Goal: Information Seeking & Learning: Find contact information

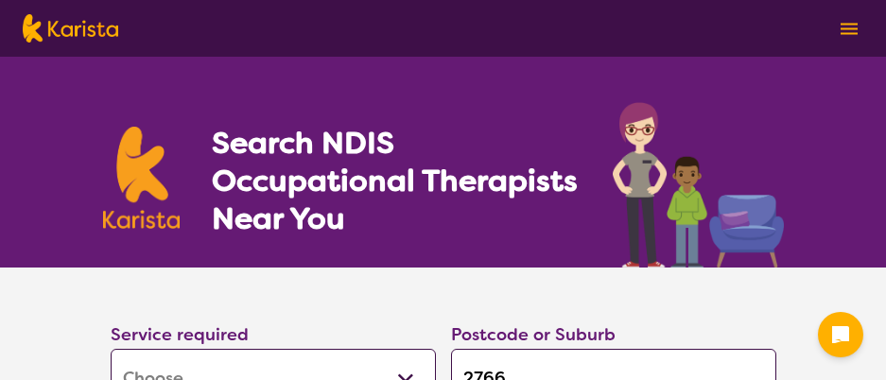
select select "[MEDICAL_DATA]"
select select "AG"
select select "HCP"
select select "[MEDICAL_DATA]"
select select "AG"
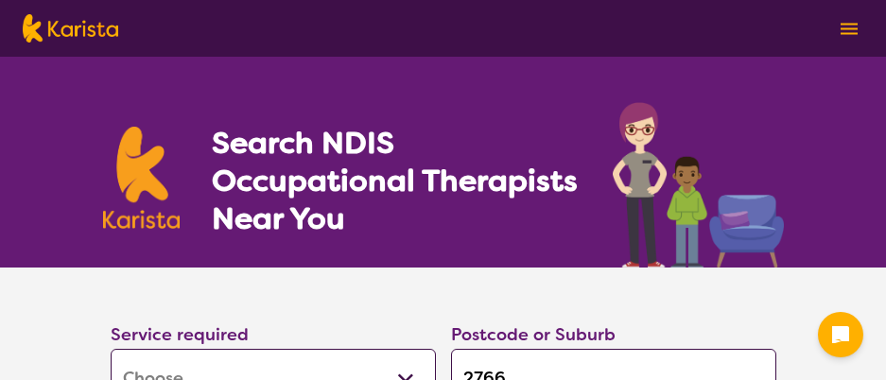
select select "HCP"
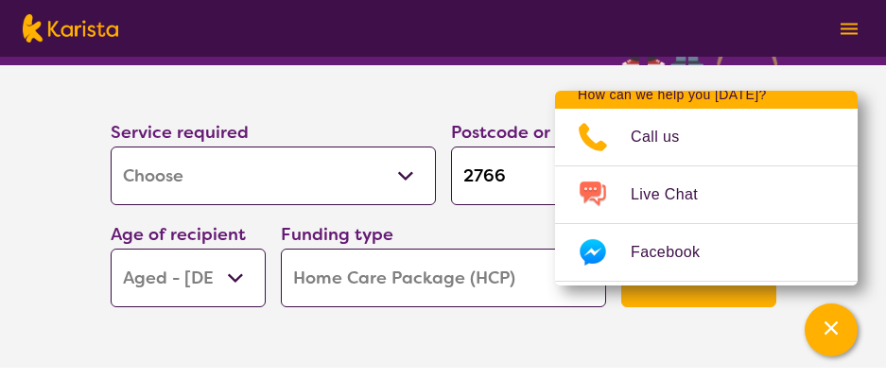
scroll to position [535, 0]
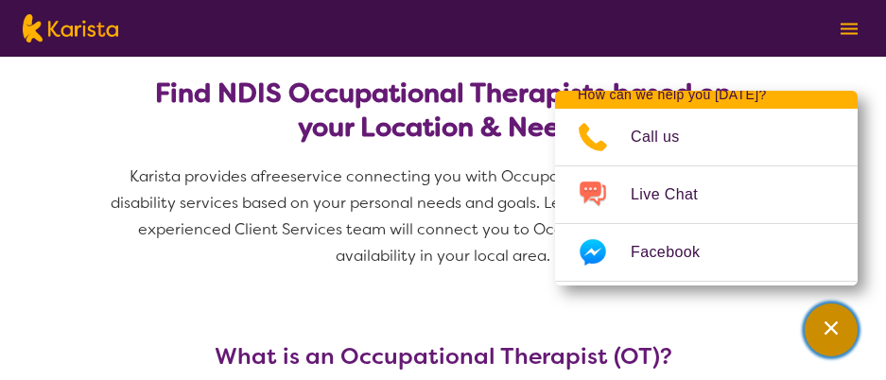
click at [826, 317] on div "Channel Menu" at bounding box center [831, 330] width 38 height 42
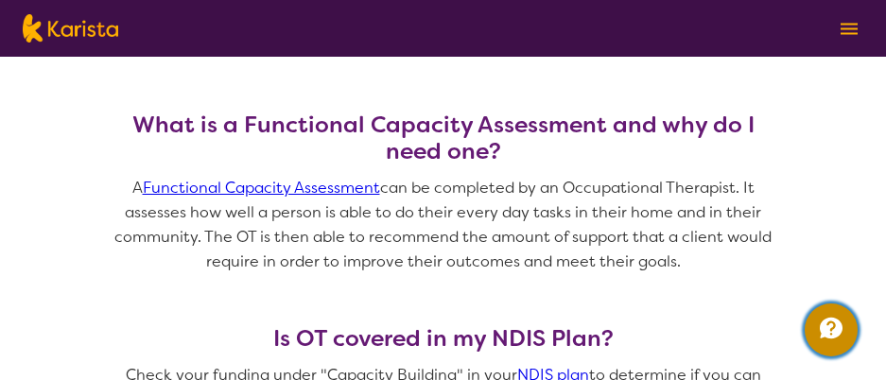
scroll to position [1401, 0]
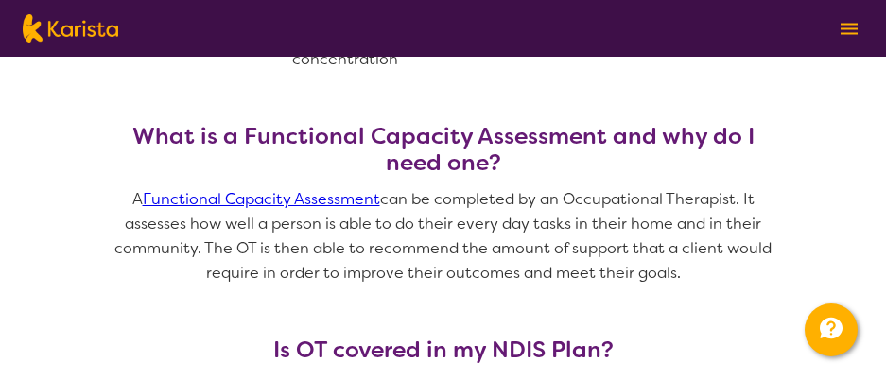
click at [262, 196] on link "Functional Capacity Assessment" at bounding box center [261, 199] width 237 height 20
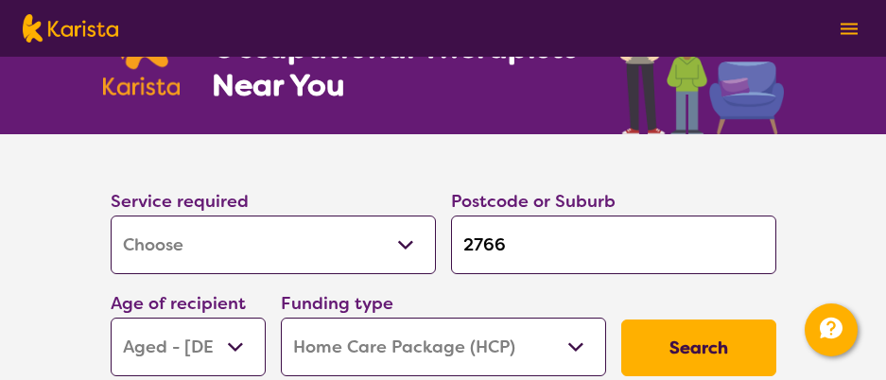
scroll to position [150, 0]
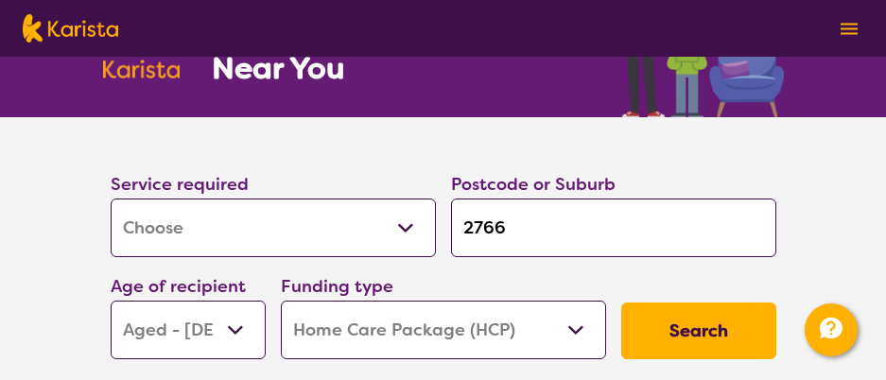
click at [408, 226] on select "Allied Health Assistant Assessment ([MEDICAL_DATA] or [MEDICAL_DATA]) Behaviour…" at bounding box center [273, 228] width 325 height 59
click at [111, 199] on select "Allied Health Assistant Assessment ([MEDICAL_DATA] or [MEDICAL_DATA]) Behaviour…" at bounding box center [273, 228] width 325 height 59
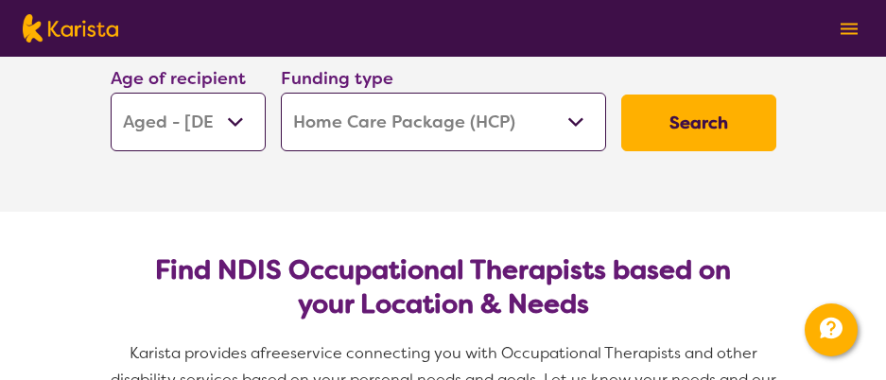
scroll to position [364, 0]
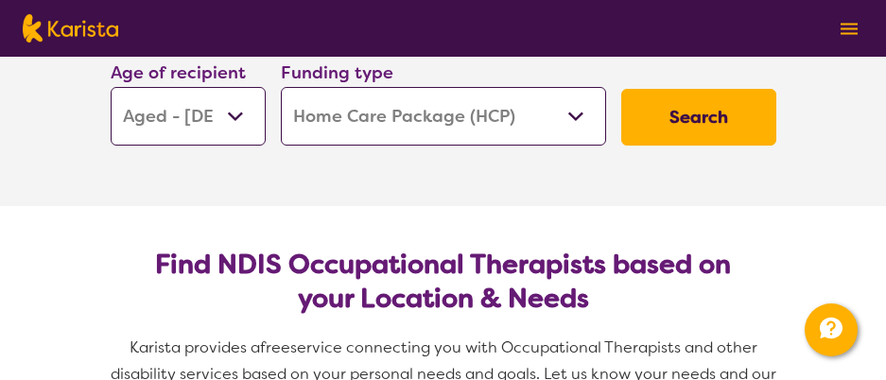
click at [702, 113] on button "Search" at bounding box center [698, 117] width 155 height 57
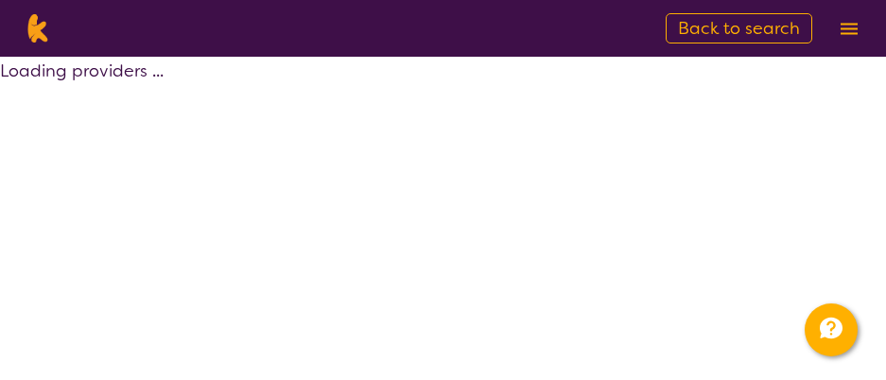
select select "by_score"
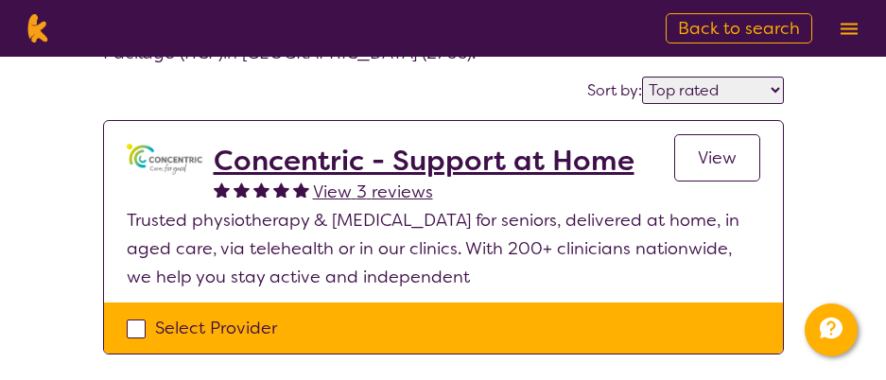
scroll to position [121, 0]
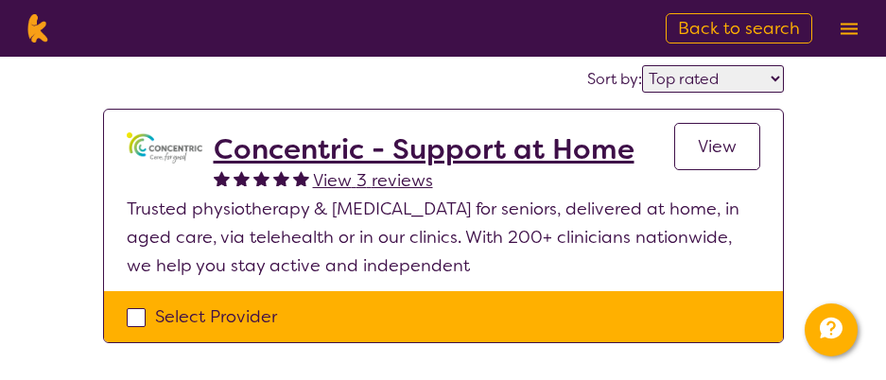
click at [711, 142] on span "View" at bounding box center [717, 146] width 39 height 23
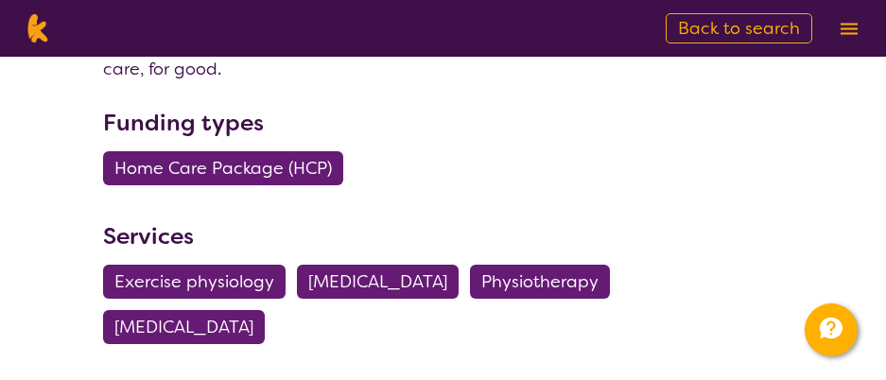
scroll to position [673, 0]
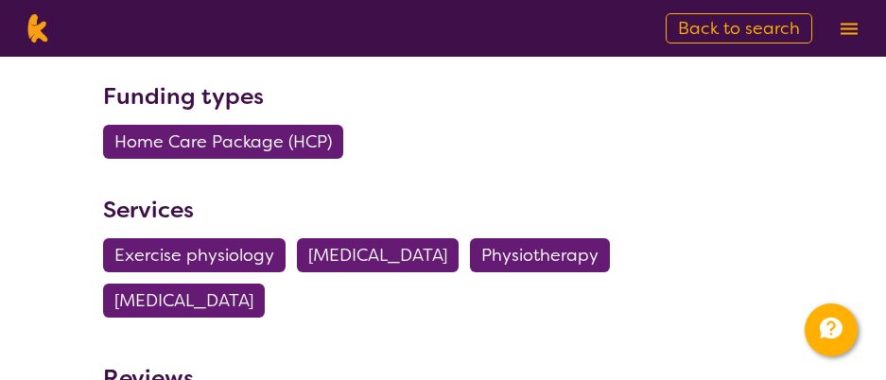
click at [415, 251] on span "[MEDICAL_DATA]" at bounding box center [377, 255] width 139 height 34
select select "[MEDICAL_DATA]"
select select "AG"
select select "HCP"
select select "[MEDICAL_DATA]"
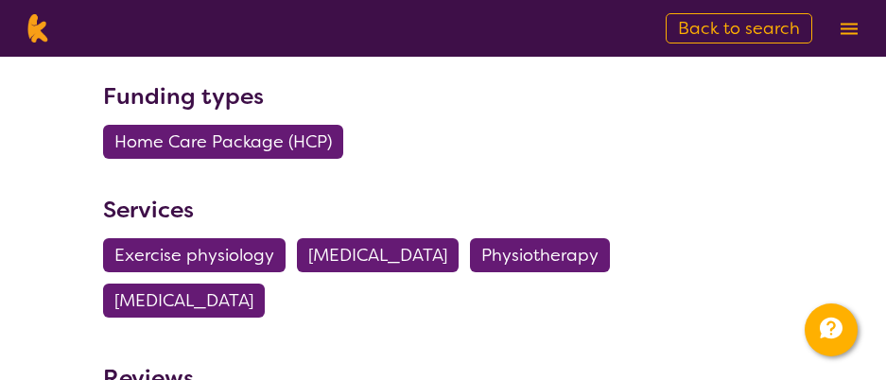
select select "AG"
select select "HCP"
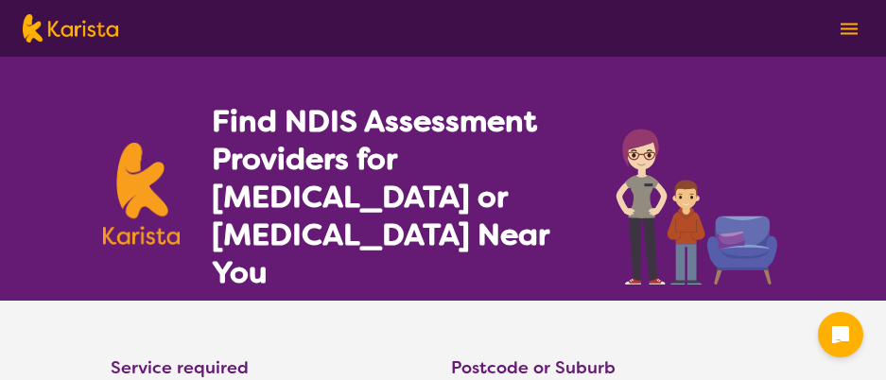
select select "Assessment ([MEDICAL_DATA] or [MEDICAL_DATA])"
select select "AG"
select select "NDIS"
select select "Assessment ([MEDICAL_DATA] or [MEDICAL_DATA])"
select select "AG"
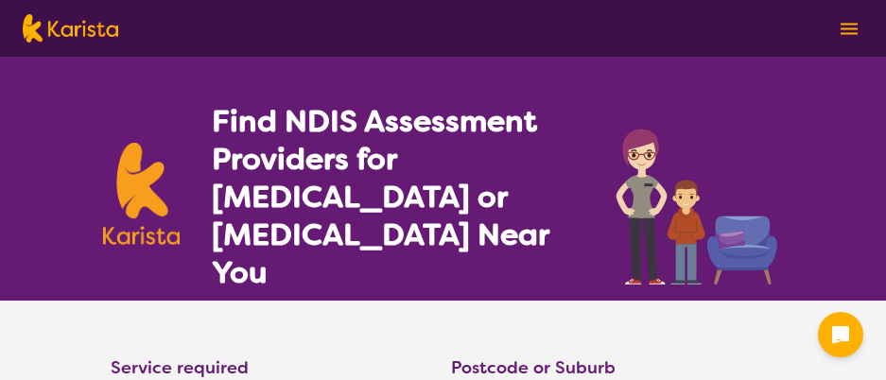
select select "NDIS"
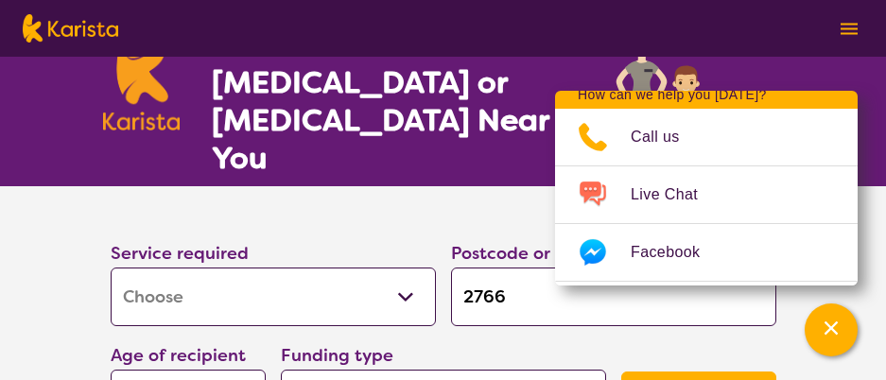
scroll to position [120, 0]
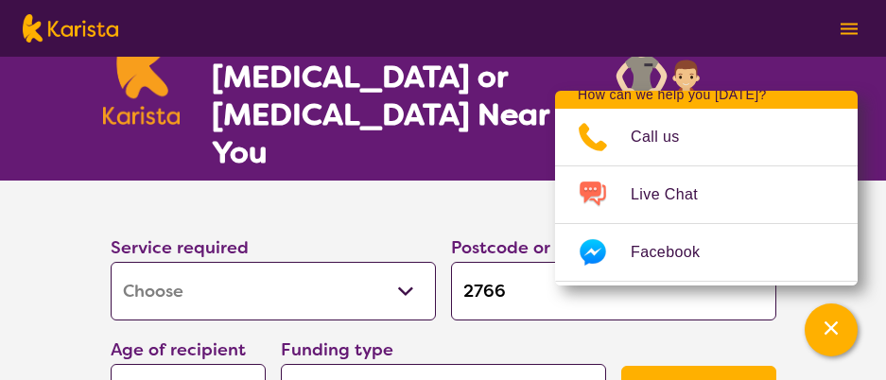
click at [867, 192] on section "Service required Allied Health Assistant Assessment ([MEDICAL_DATA] or [MEDICAL…" at bounding box center [443, 332] width 886 height 303
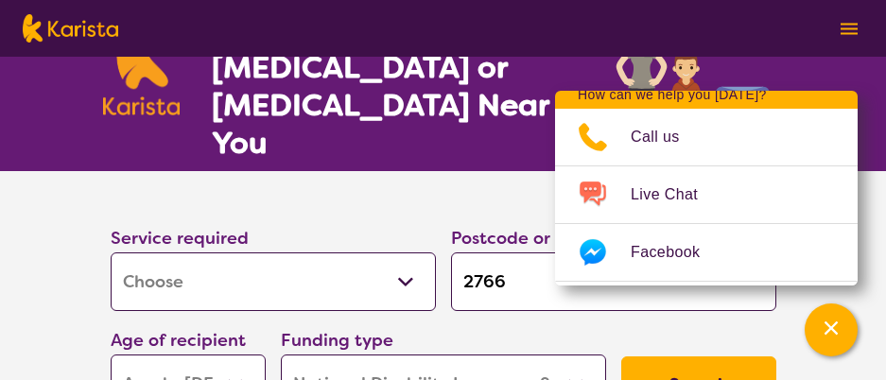
click at [575, 360] on select "Home Care Package (HCP) National Disability Insurance Scheme (NDIS) I don't know" at bounding box center [443, 384] width 325 height 59
click at [576, 356] on select "Home Care Package (HCP) National Disability Insurance Scheme (NDIS) I don't know" at bounding box center [443, 384] width 325 height 59
click at [578, 355] on select "Home Care Package (HCP) National Disability Insurance Scheme (NDIS) I don't know" at bounding box center [443, 384] width 325 height 59
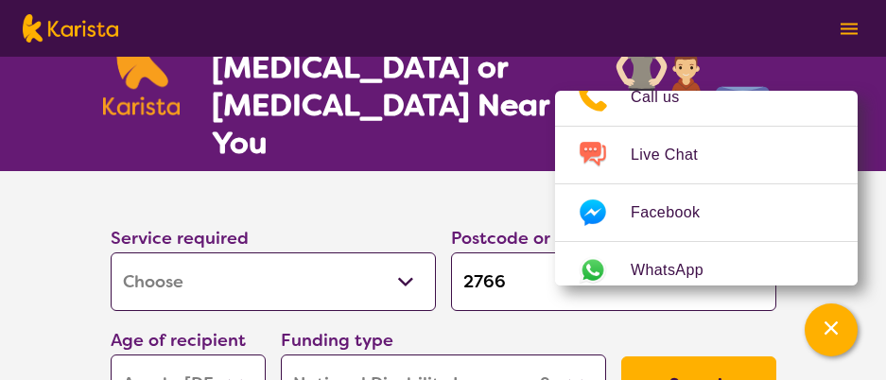
scroll to position [52, 0]
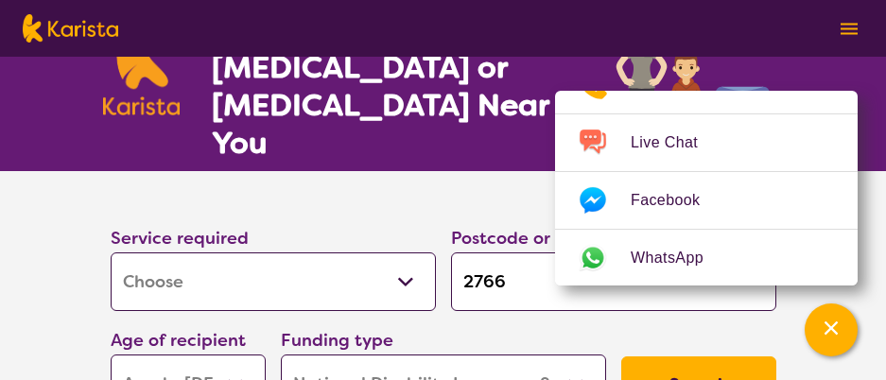
click at [885, 177] on section "Service required Allied Health Assistant Assessment ([MEDICAL_DATA] or [MEDICAL…" at bounding box center [443, 322] width 886 height 303
click at [823, 317] on div "Channel Menu" at bounding box center [831, 330] width 38 height 42
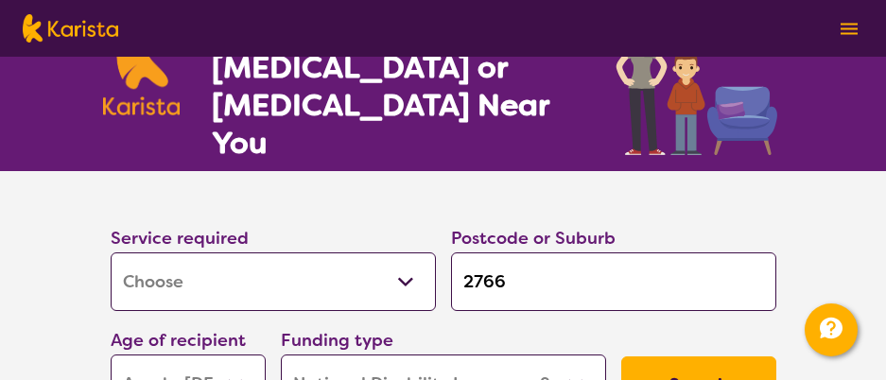
click at [404, 253] on select "Allied Health Assistant Assessment ([MEDICAL_DATA] or [MEDICAL_DATA]) Behaviour…" at bounding box center [273, 282] width 325 height 59
select select "Home Care Package Provider"
click at [111, 253] on select "Allied Health Assistant Assessment ([MEDICAL_DATA] or [MEDICAL_DATA]) Behaviour…" at bounding box center [273, 282] width 325 height 59
select select "Home Care Package Provider"
select select
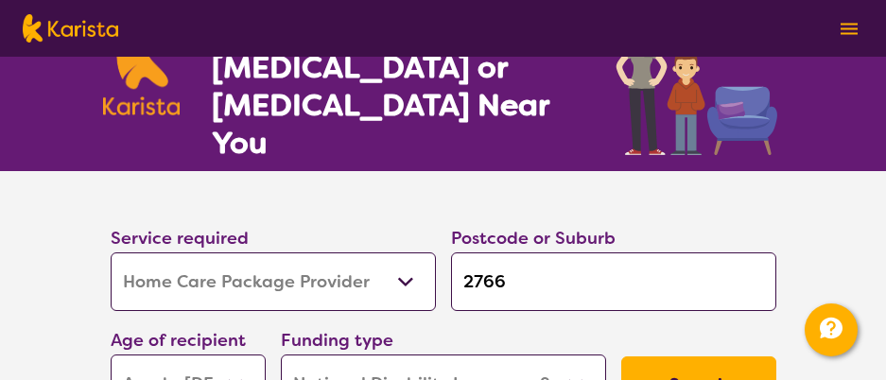
select select
click at [577, 355] on select "Home Care Package - Level 1 Home Care Package - Level 2 Home Care Package - Lev…" at bounding box center [443, 384] width 325 height 59
select select "HCP2"
click at [281, 355] on select "Home Care Package - Level 1 Home Care Package - Level 2 Home Care Package - Lev…" at bounding box center [443, 384] width 325 height 59
select select "HCP2"
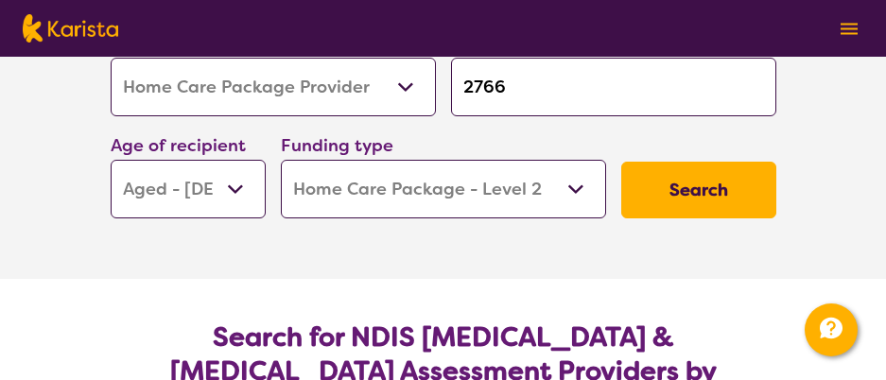
scroll to position [319, 0]
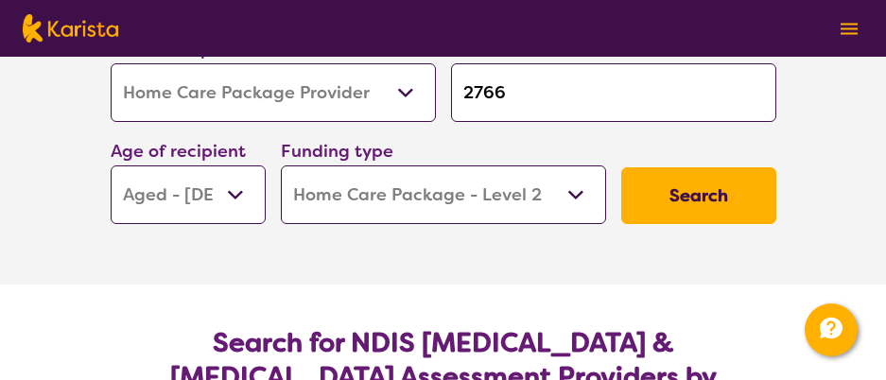
click at [706, 167] on button "Search" at bounding box center [698, 195] width 155 height 57
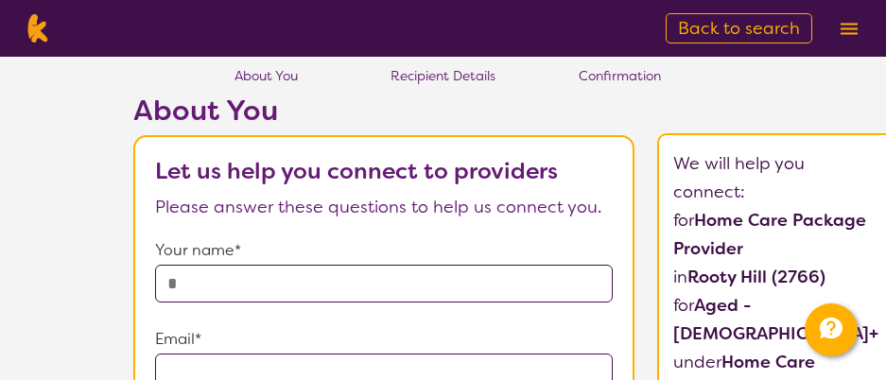
scroll to position [49, 0]
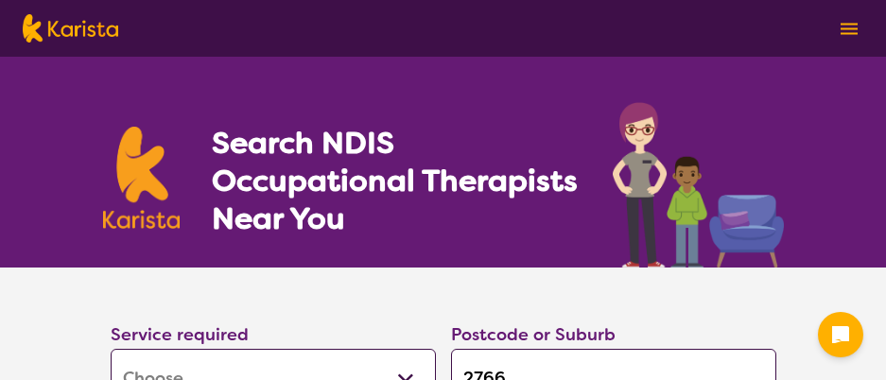
select select "[MEDICAL_DATA]"
select select "AG"
select select "HCP"
select select "[MEDICAL_DATA]"
select select "AG"
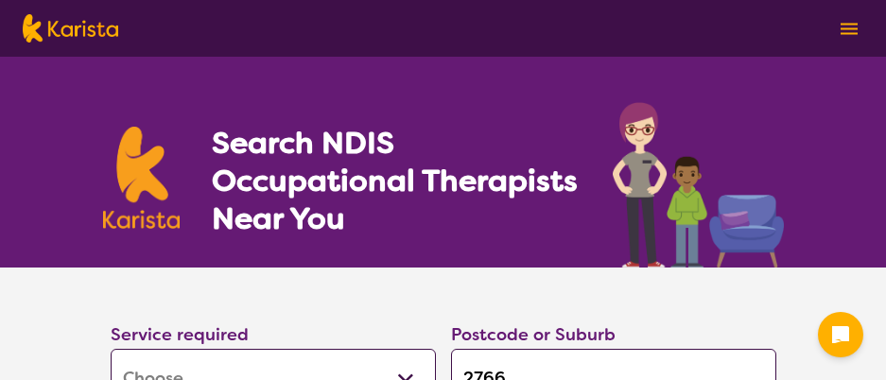
select select "HCP"
